Goal: Information Seeking & Learning: Check status

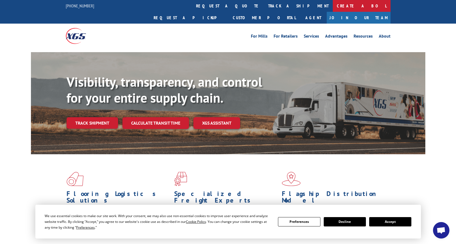
click at [333, 5] on link "Create a BOL" at bounding box center [362, 6] width 58 height 12
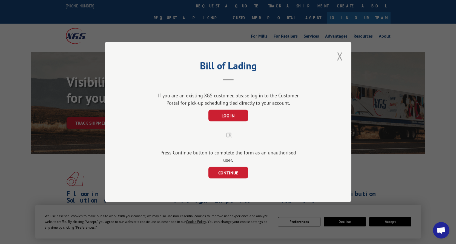
click at [339, 59] on button "Close modal" at bounding box center [340, 56] width 9 height 15
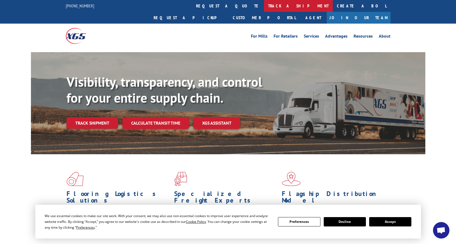
click at [264, 6] on link "track a shipment" at bounding box center [298, 6] width 69 height 12
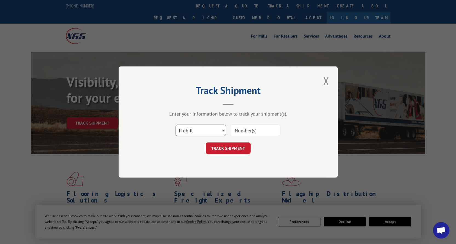
click at [196, 130] on select "Select category... Probill BOL PO" at bounding box center [201, 130] width 50 height 12
select select "bol"
click at [176, 124] on select "Select category... Probill BOL PO" at bounding box center [201, 130] width 50 height 12
click at [248, 131] on input at bounding box center [255, 130] width 50 height 12
paste input "SB50822-25AX ANDIAMO RESTAURANT- [GEOGRAPHIC_DATA][US_STATE]"
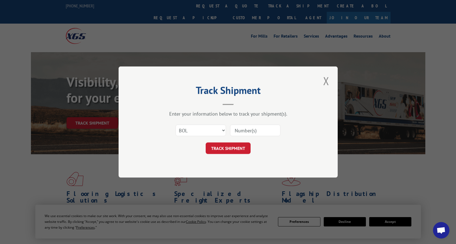
type input "SB50822-25AX ANDIAMO RESTAURANT- [GEOGRAPHIC_DATA][US_STATE]"
drag, startPoint x: 277, startPoint y: 131, endPoint x: 213, endPoint y: 130, distance: 63.9
click at [213, 130] on div "Select category... Probill BOL PO SB50822-25AX ANDIAMO RESTAURANT- [GEOGRAPHIC_…" at bounding box center [228, 130] width 164 height 18
paste input "LP50644"
type input "LP50644"
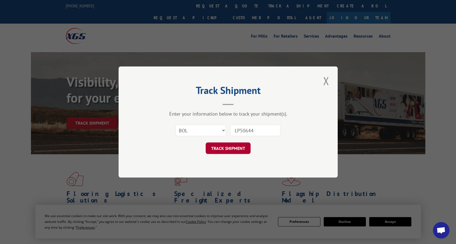
click at [231, 151] on button "TRACK SHIPMENT" at bounding box center [228, 148] width 45 height 12
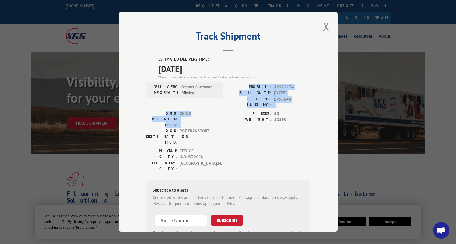
drag, startPoint x: 217, startPoint y: 105, endPoint x: 190, endPoint y: 112, distance: 27.8
click at [195, 111] on div "ESTIMATED DELIVERY TIME: [DATE] The estimated time is using the time zone for t…" at bounding box center [228, 155] width 164 height 198
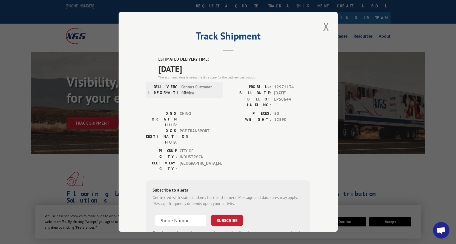
click at [42, 153] on div "Track Shipment ESTIMATED DELIVERY TIME: [DATE] The estimated time is using the …" at bounding box center [228, 122] width 456 height 244
click at [324, 27] on button "Close modal" at bounding box center [326, 26] width 9 height 15
